Goal: Task Accomplishment & Management: Use online tool/utility

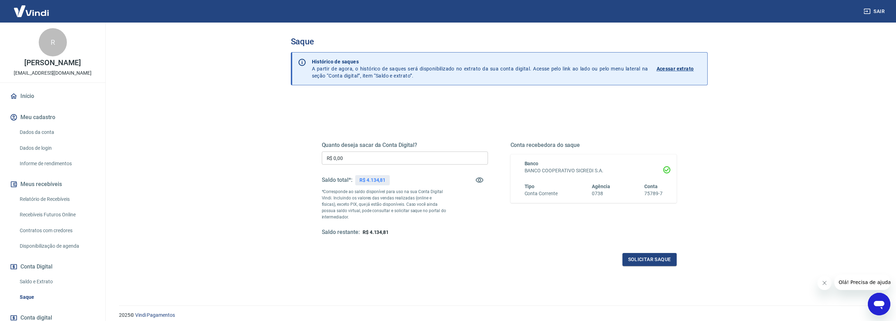
click at [383, 156] on input "R$ 0,00" at bounding box center [405, 157] width 166 height 13
type input "R$ 4.134,81"
click at [628, 256] on button "Solicitar saque" at bounding box center [650, 259] width 54 height 13
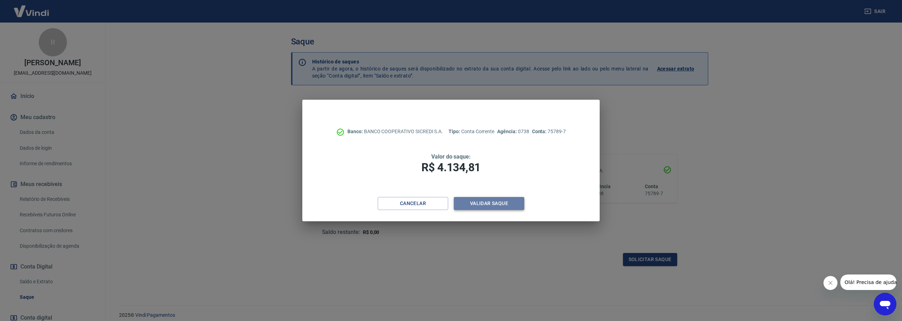
click at [463, 201] on button "Validar saque" at bounding box center [489, 203] width 70 height 13
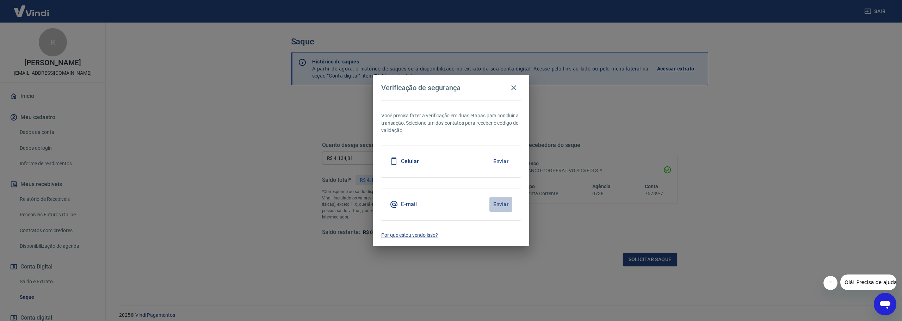
click at [489, 208] on button "Enviar" at bounding box center [500, 204] width 23 height 15
click at [494, 205] on button "Enviar" at bounding box center [500, 204] width 23 height 15
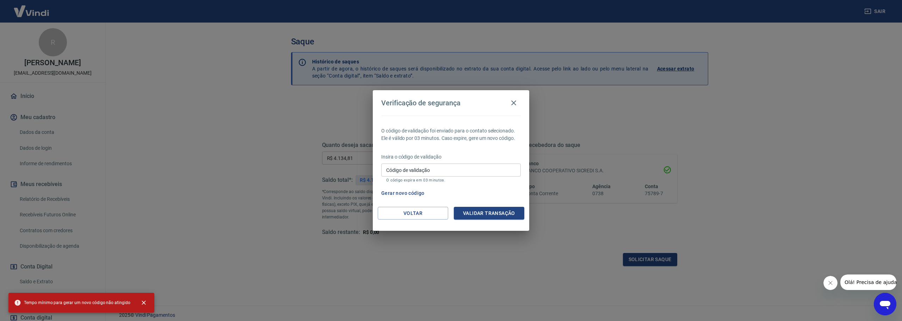
click at [463, 163] on div "Insira o código de validação Código de validação Código de validação O código e…" at bounding box center [450, 168] width 139 height 31
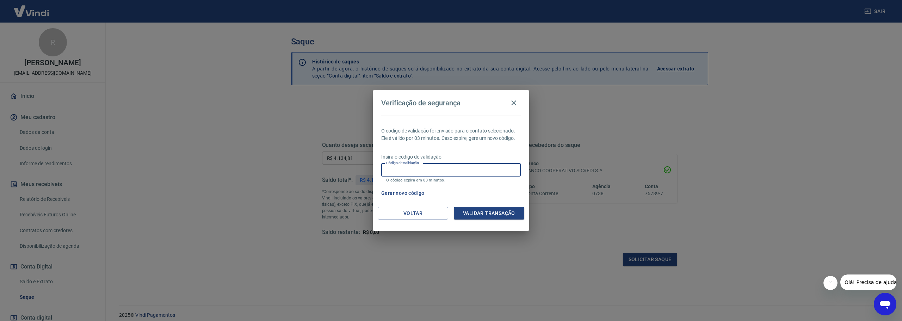
click at [464, 166] on input "Código de validação" at bounding box center [450, 169] width 139 height 13
paste input "825281"
type input "825281"
click at [492, 213] on button "Validar transação" at bounding box center [489, 213] width 70 height 13
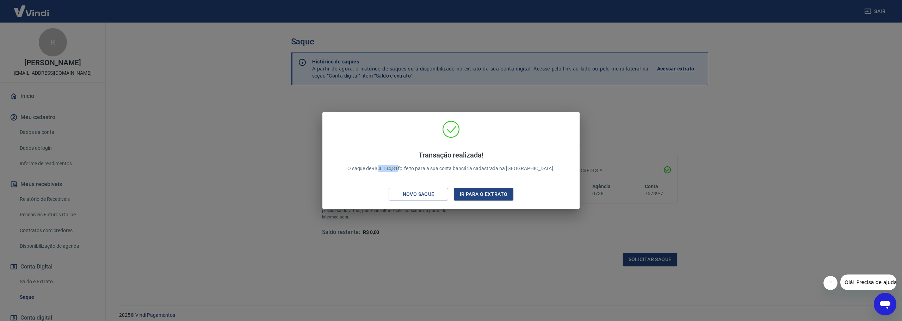
drag, startPoint x: 398, startPoint y: 169, endPoint x: 415, endPoint y: 173, distance: 17.9
click at [415, 173] on div "Transação realizada! O saque de R$ 4.134,81 foi feito para a sua conta bancária…" at bounding box center [451, 162] width 224 height 36
copy p "4.134,81"
